Goal: Task Accomplishment & Management: Manage account settings

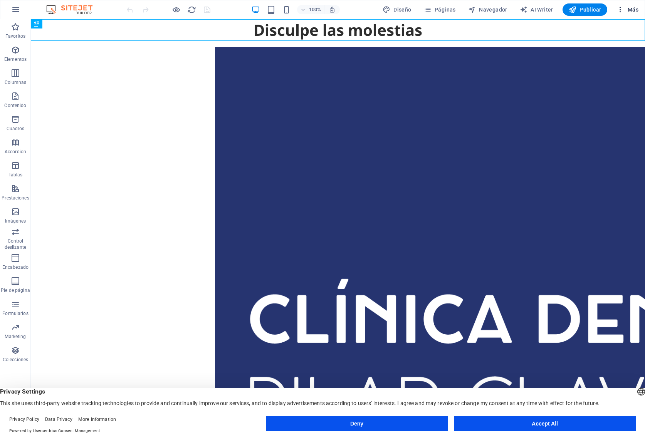
click at [630, 12] on span "Más" at bounding box center [627, 10] width 22 height 8
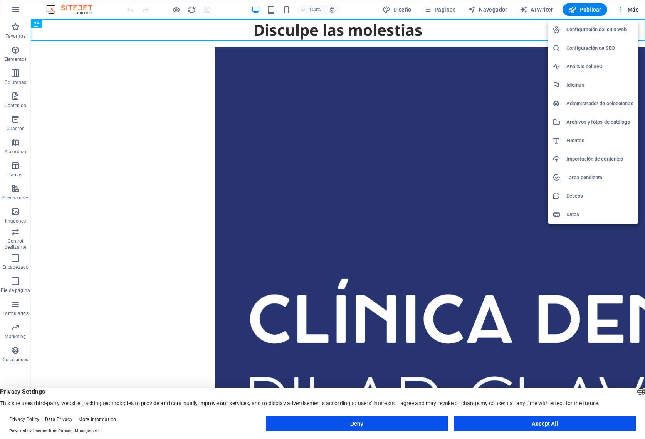
click at [630, 12] on div at bounding box center [322, 219] width 645 height 439
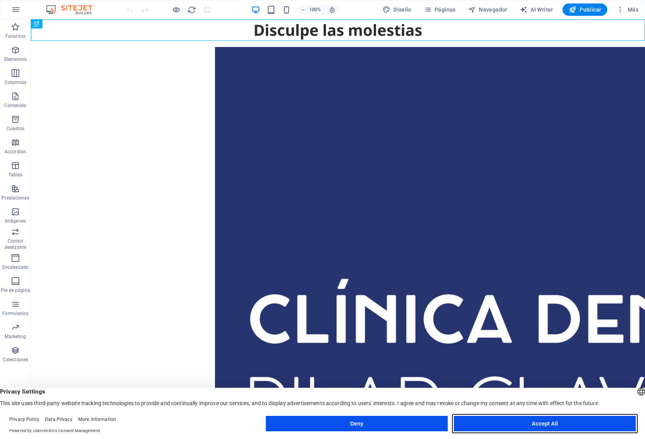
click at [532, 421] on button "Accept All" at bounding box center [545, 423] width 182 height 15
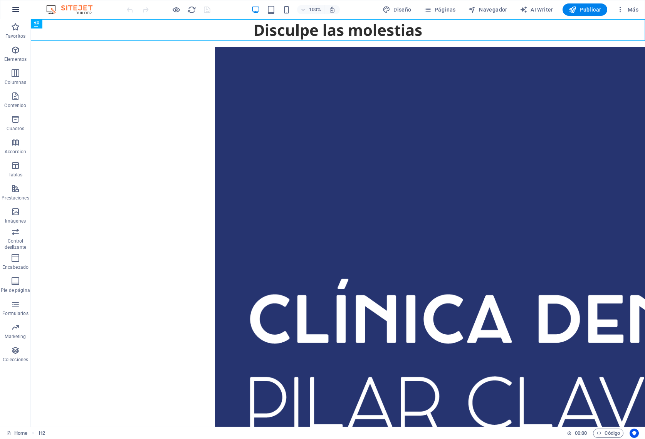
click at [18, 12] on icon "button" at bounding box center [15, 9] width 9 height 9
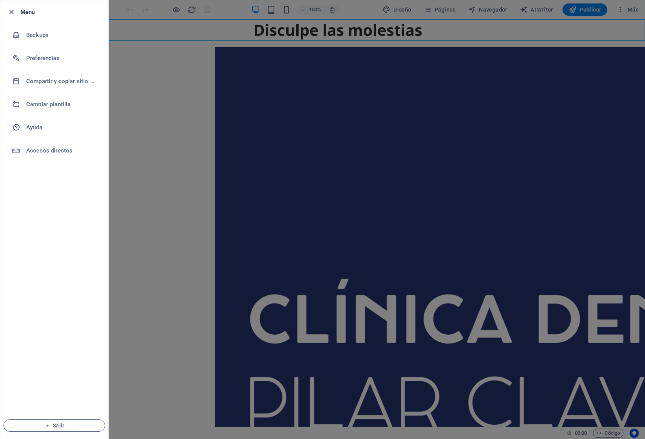
click at [141, 70] on div at bounding box center [322, 219] width 645 height 439
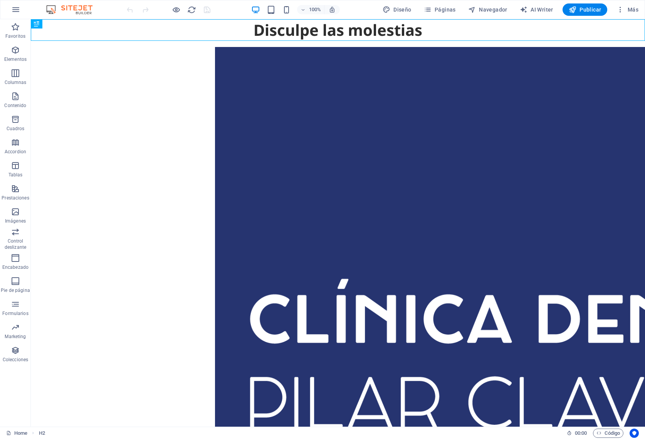
click at [76, 10] on img at bounding box center [73, 9] width 58 height 9
click at [624, 12] on icon "button" at bounding box center [620, 10] width 8 height 8
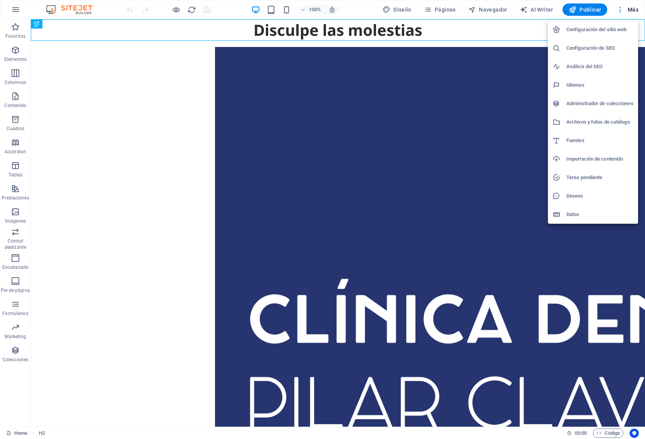
click at [617, 27] on h6 "Configuración del sitio web" at bounding box center [599, 29] width 67 height 9
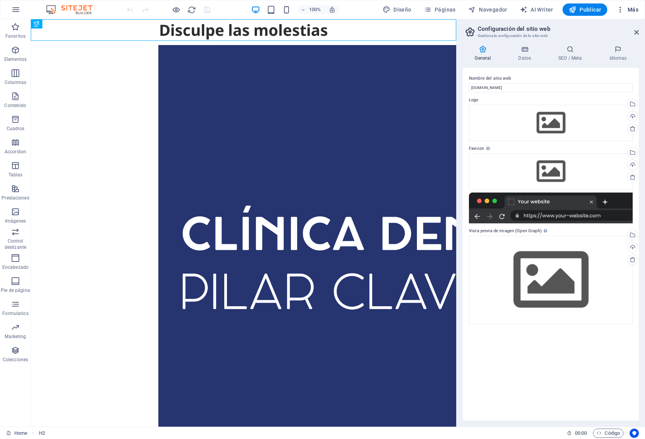
click at [633, 12] on span "Más" at bounding box center [627, 10] width 22 height 8
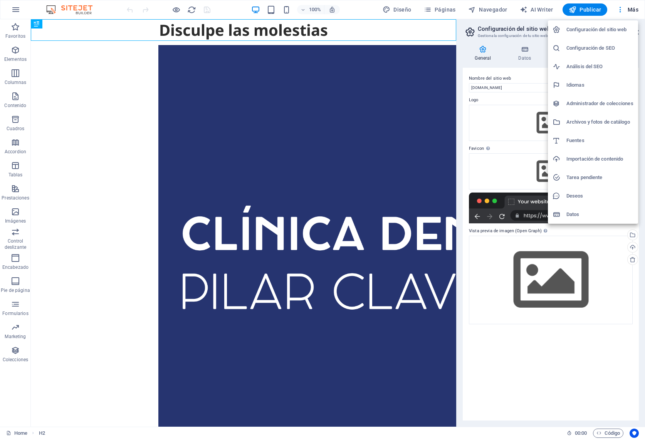
click at [64, 57] on div at bounding box center [322, 219] width 645 height 439
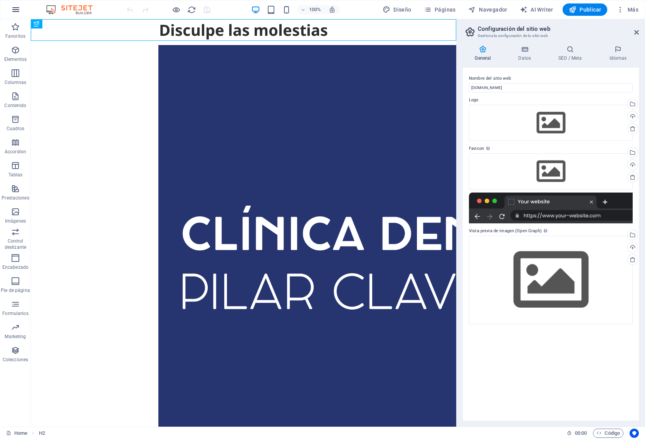
click at [16, 8] on icon "button" at bounding box center [15, 9] width 9 height 9
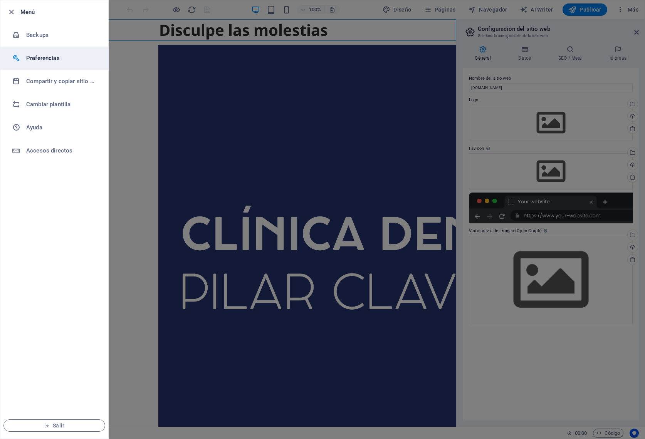
click at [47, 55] on h6 "Preferencias" at bounding box center [61, 58] width 71 height 9
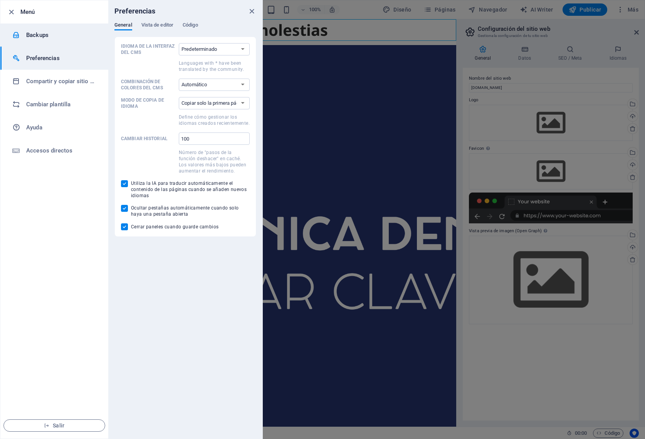
click at [52, 44] on li "Backups" at bounding box center [54, 34] width 108 height 23
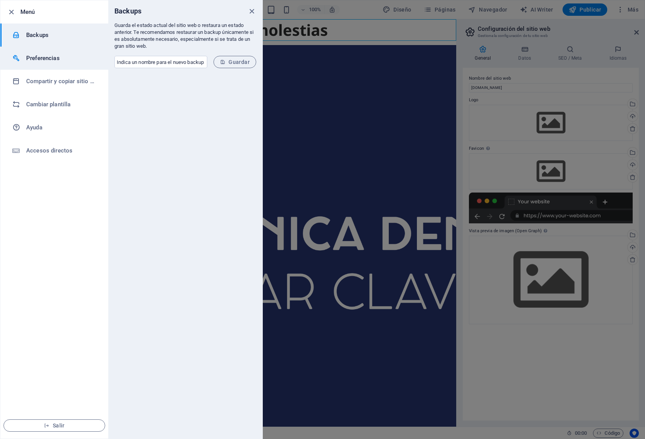
click at [49, 60] on h6 "Preferencias" at bounding box center [61, 58] width 71 height 9
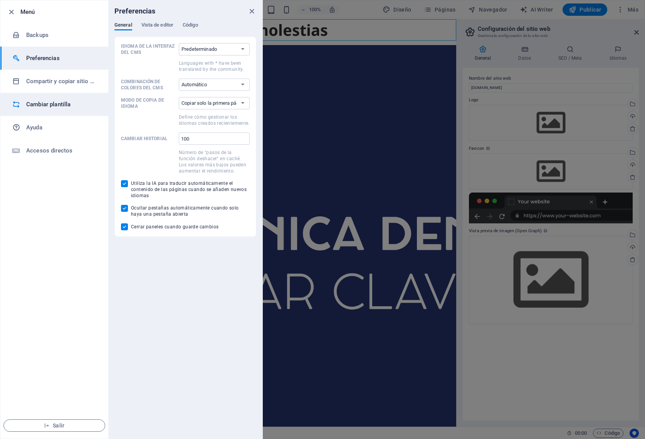
click at [59, 100] on h6 "Cambiar plantilla" at bounding box center [61, 104] width 71 height 9
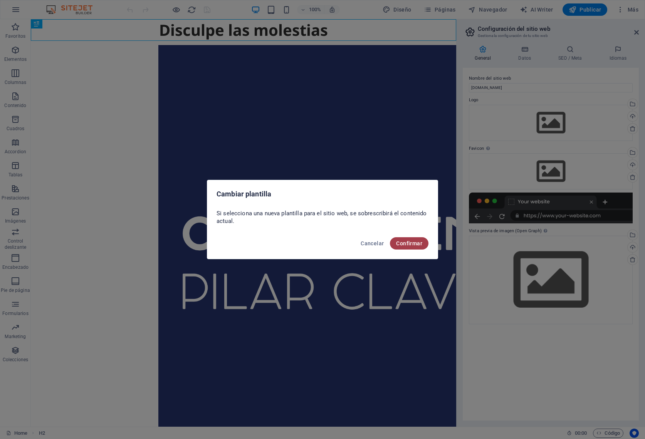
click at [413, 240] on span "Confirmar" at bounding box center [409, 243] width 26 height 6
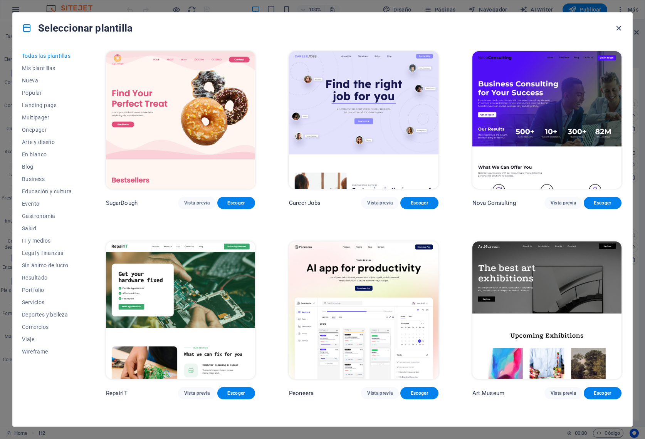
click at [615, 30] on icon "button" at bounding box center [618, 28] width 9 height 9
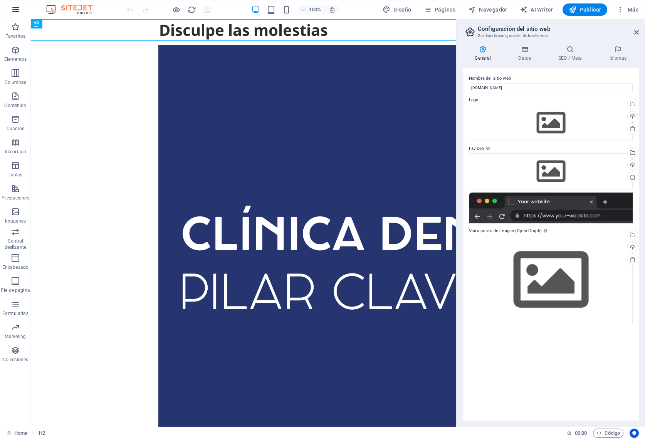
click at [19, 12] on icon "button" at bounding box center [15, 9] width 9 height 9
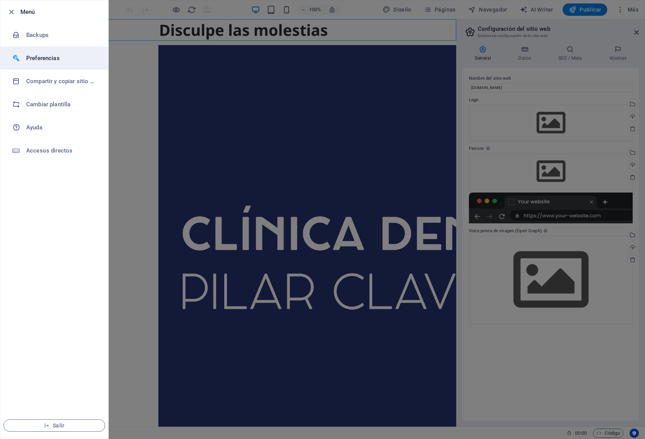
click at [59, 57] on h6 "Preferencias" at bounding box center [61, 58] width 71 height 9
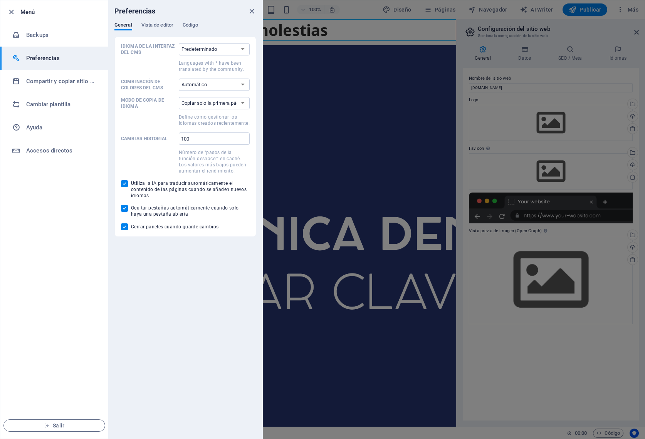
click at [162, 21] on div "Preferencias" at bounding box center [185, 11] width 154 height 22
click at [10, 15] on icon "button" at bounding box center [11, 12] width 9 height 9
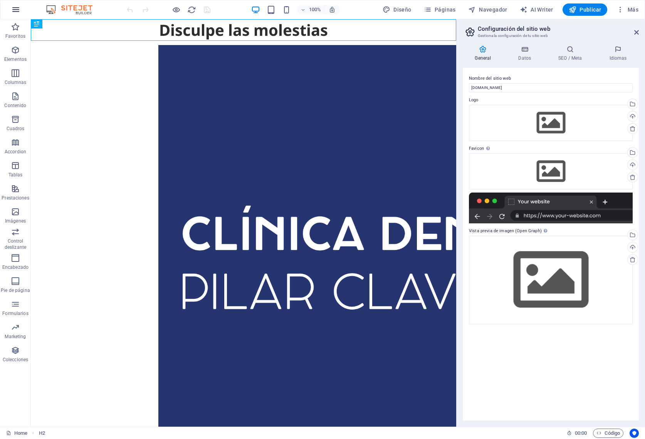
click at [19, 9] on icon "button" at bounding box center [15, 9] width 9 height 9
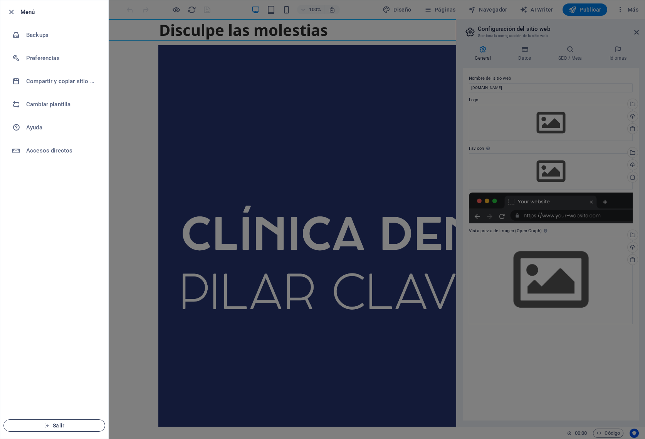
click at [70, 427] on span "Salir" at bounding box center [54, 426] width 89 height 6
